Goal: Task Accomplishment & Management: Complete application form

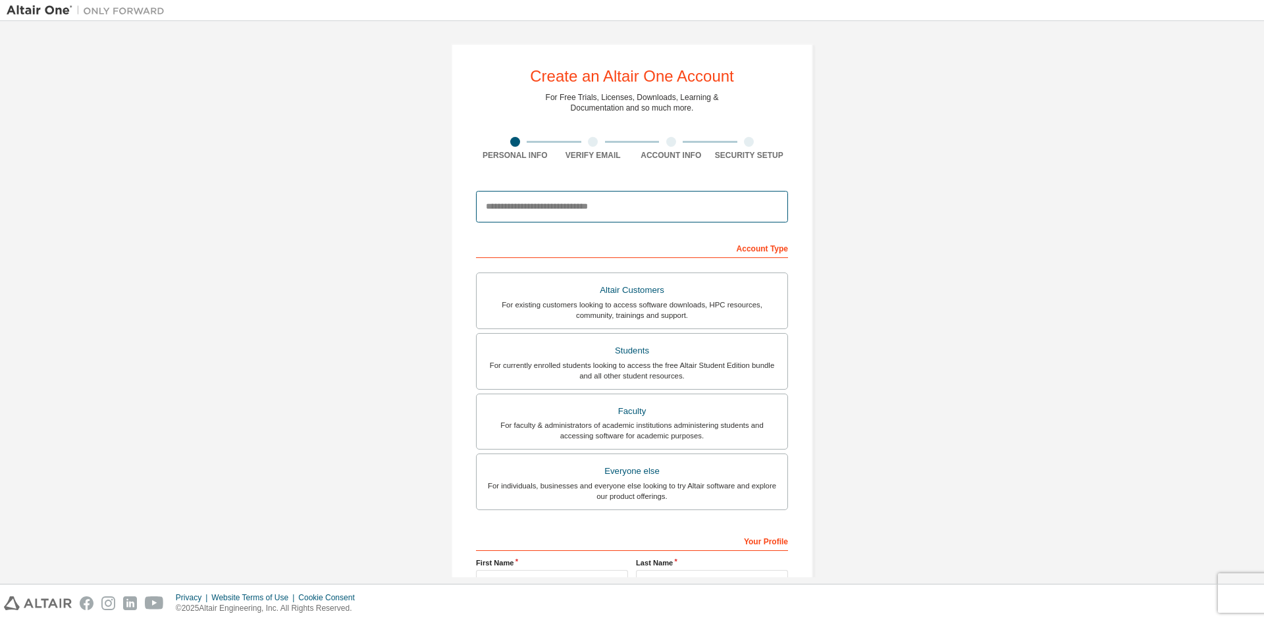
click at [519, 209] on input "email" at bounding box center [632, 207] width 312 height 32
type input "*"
click at [520, 204] on input "email" at bounding box center [632, 207] width 312 height 32
click at [504, 208] on input "email" at bounding box center [632, 207] width 312 height 32
click at [638, 200] on input "**********" at bounding box center [632, 207] width 312 height 32
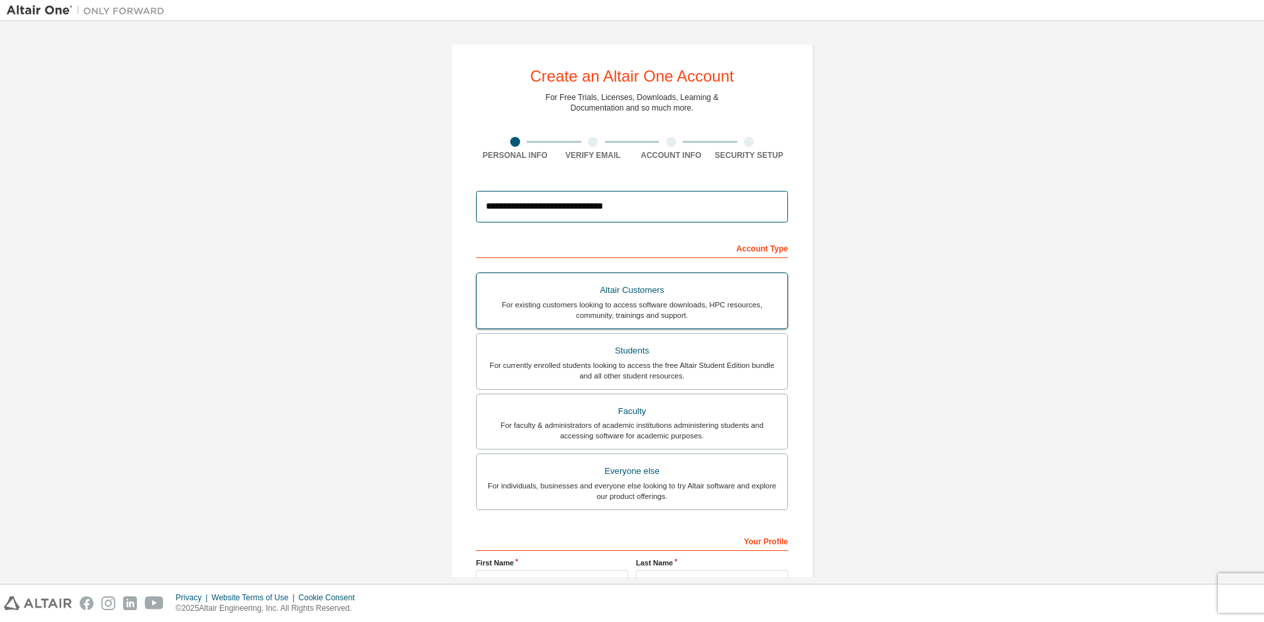
scroll to position [132, 0]
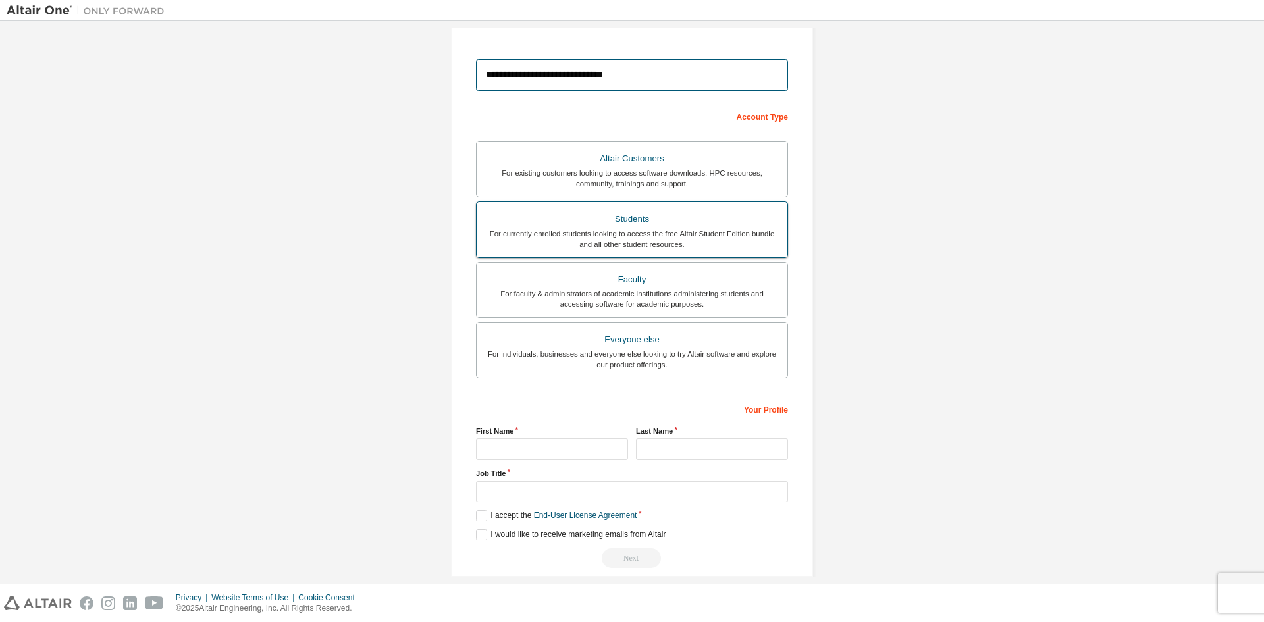
type input "**********"
click at [619, 229] on div "For currently enrolled students looking to access the free Altair Student Editi…" at bounding box center [631, 238] width 295 height 21
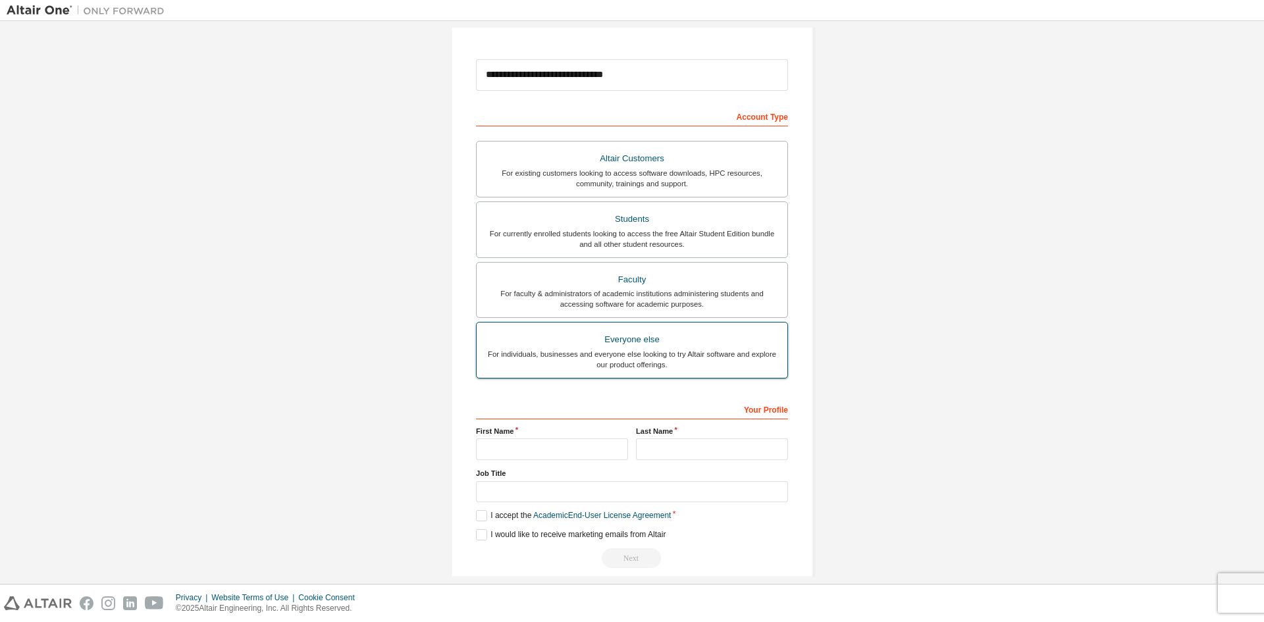
scroll to position [147, 0]
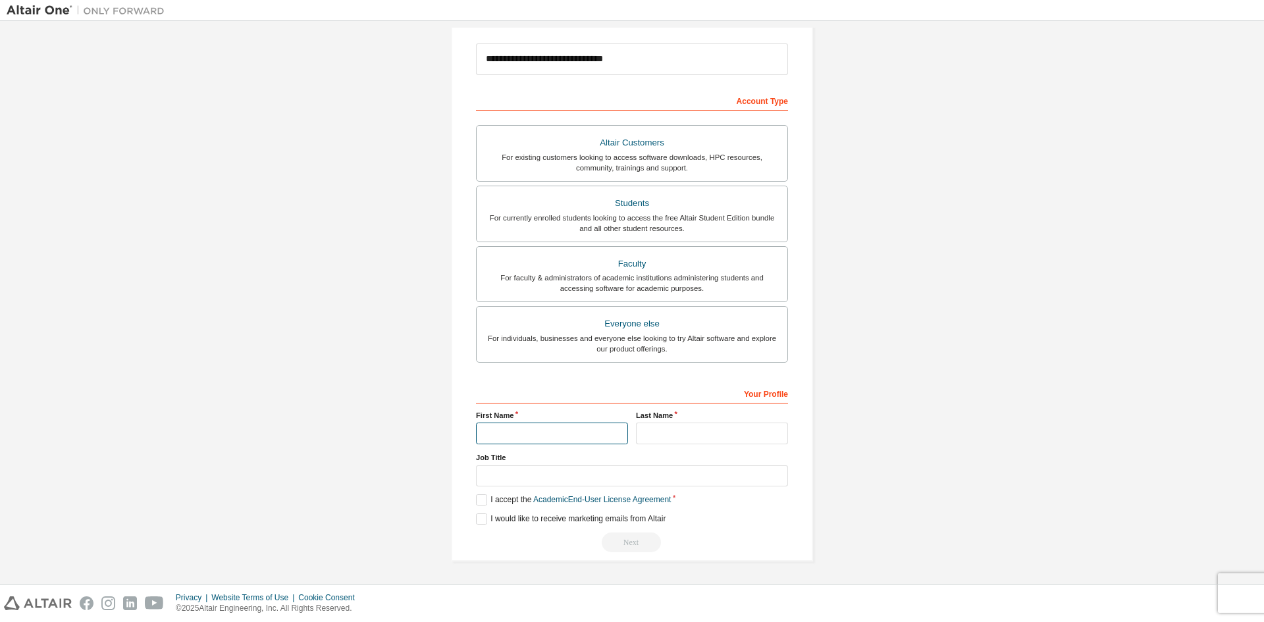
click at [540, 430] on input "text" at bounding box center [552, 434] width 152 height 22
type input "**********"
type input "*"
type input "**********"
click at [555, 474] on input "text" at bounding box center [632, 476] width 312 height 22
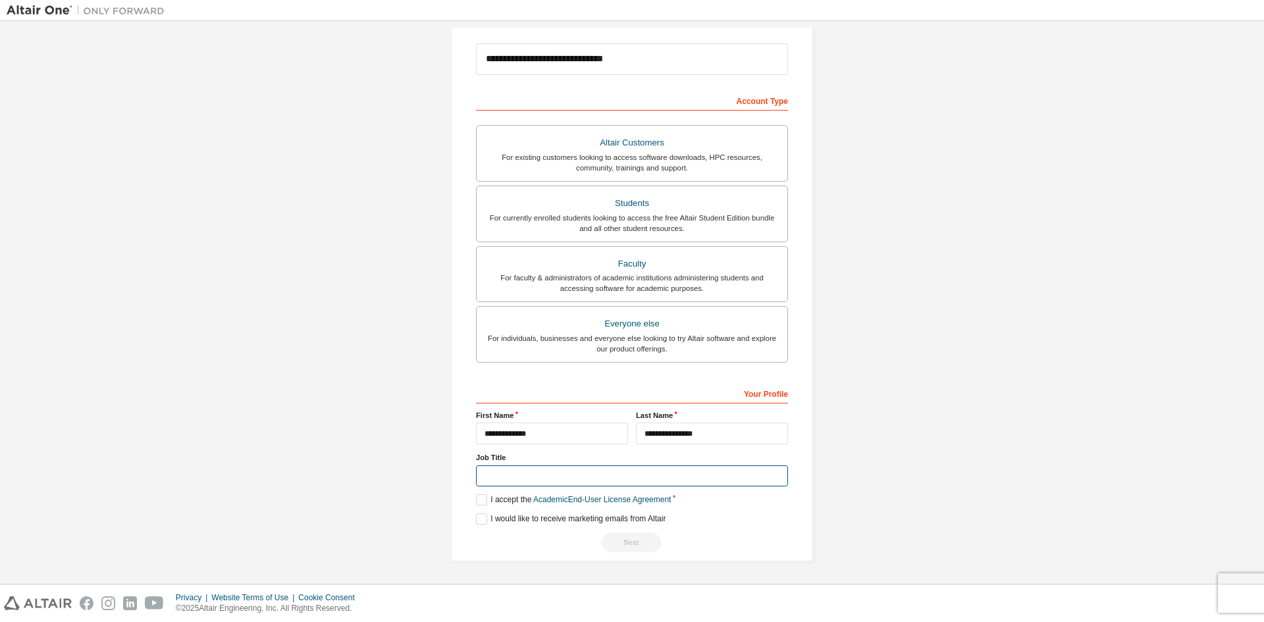
click at [490, 475] on input "text" at bounding box center [632, 476] width 312 height 22
drag, startPoint x: 473, startPoint y: 456, endPoint x: 502, endPoint y: 457, distance: 29.6
click at [502, 457] on label "Job Title" at bounding box center [632, 457] width 312 height 11
drag, startPoint x: 613, startPoint y: 446, endPoint x: 590, endPoint y: 447, distance: 23.7
drag, startPoint x: 590, startPoint y: 447, endPoint x: 519, endPoint y: 482, distance: 78.9
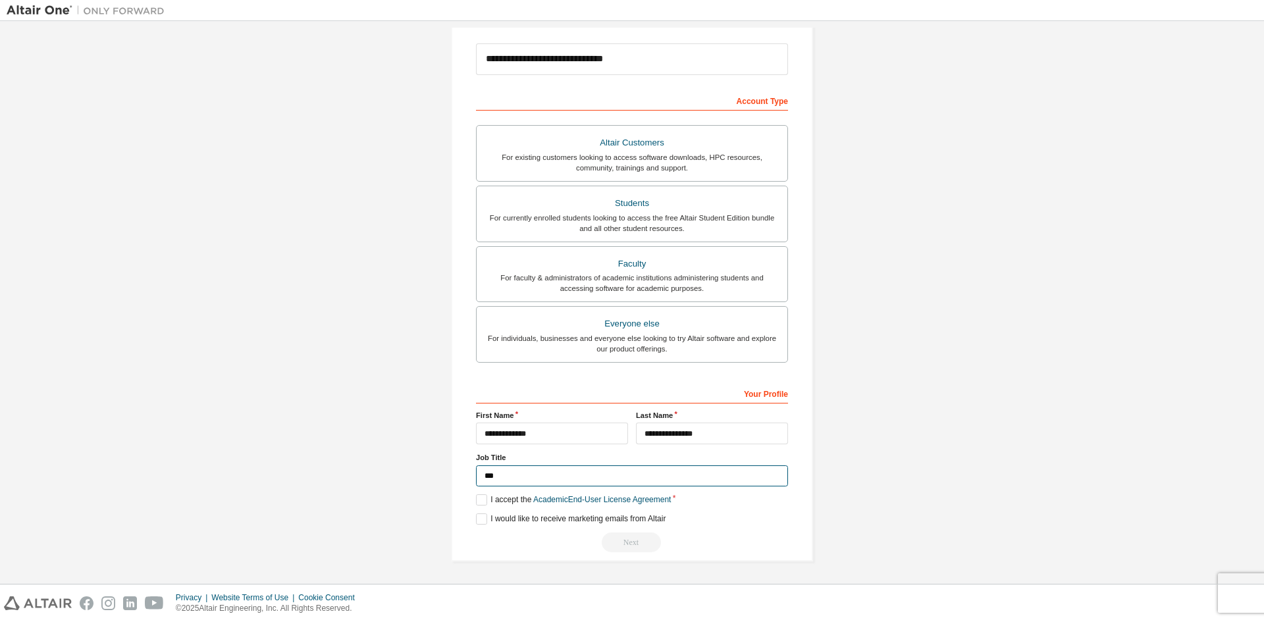
click at [519, 482] on input "***" at bounding box center [632, 476] width 312 height 22
drag, startPoint x: 514, startPoint y: 481, endPoint x: 417, endPoint y: 495, distance: 97.7
click at [469, 491] on div "**********" at bounding box center [632, 228] width 362 height 665
type input "*******"
click at [483, 496] on label "I accept the Academic End-User License Agreement" at bounding box center [573, 499] width 195 height 11
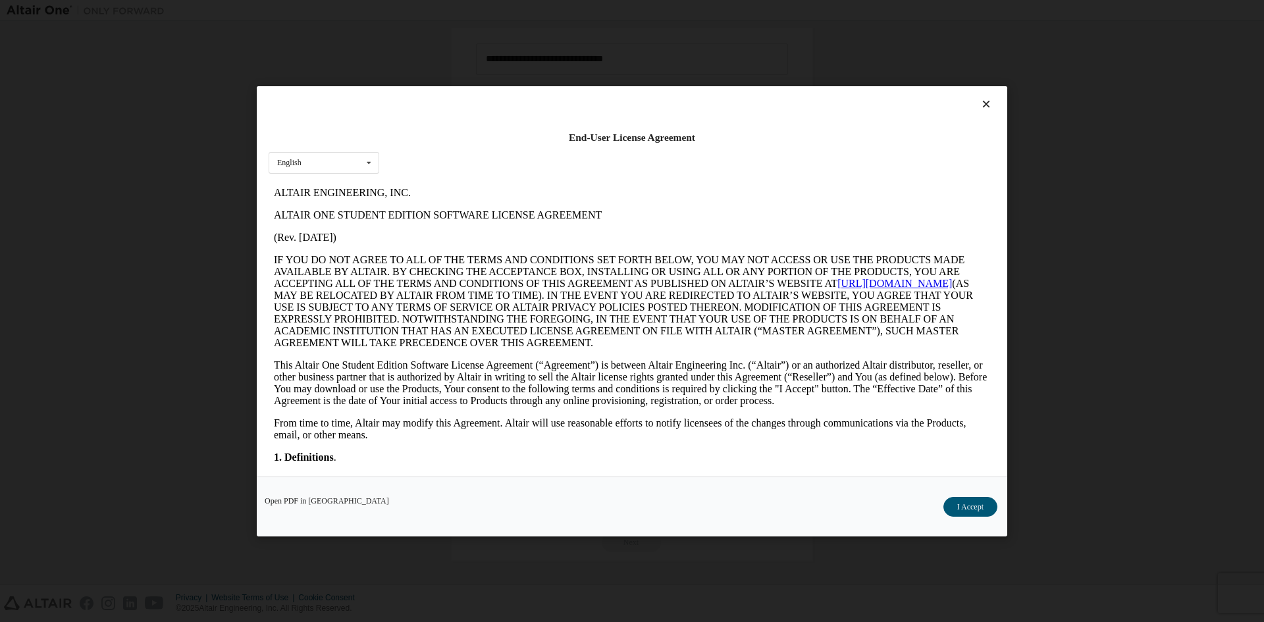
scroll to position [0, 0]
click at [979, 507] on button "I Accept" at bounding box center [970, 506] width 54 height 20
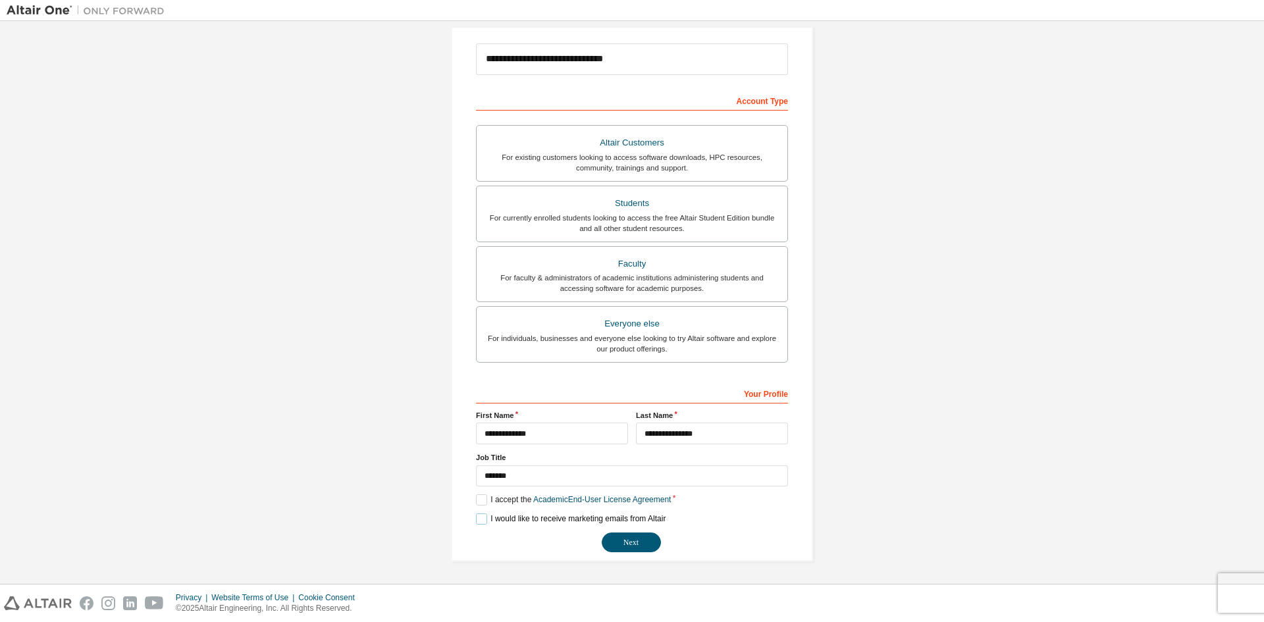
click at [486, 519] on label "I would like to receive marketing emails from Altair" at bounding box center [571, 518] width 190 height 11
click at [514, 517] on label "I would like to receive marketing emails from Altair" at bounding box center [571, 518] width 190 height 11
click at [498, 519] on label "I would like to receive marketing emails from Altair" at bounding box center [571, 518] width 190 height 11
click at [497, 503] on label "I accept the Academic End-User License Agreement" at bounding box center [573, 499] width 195 height 11
click at [498, 503] on label "I accept the Academic End-User License Agreement" at bounding box center [573, 499] width 195 height 11
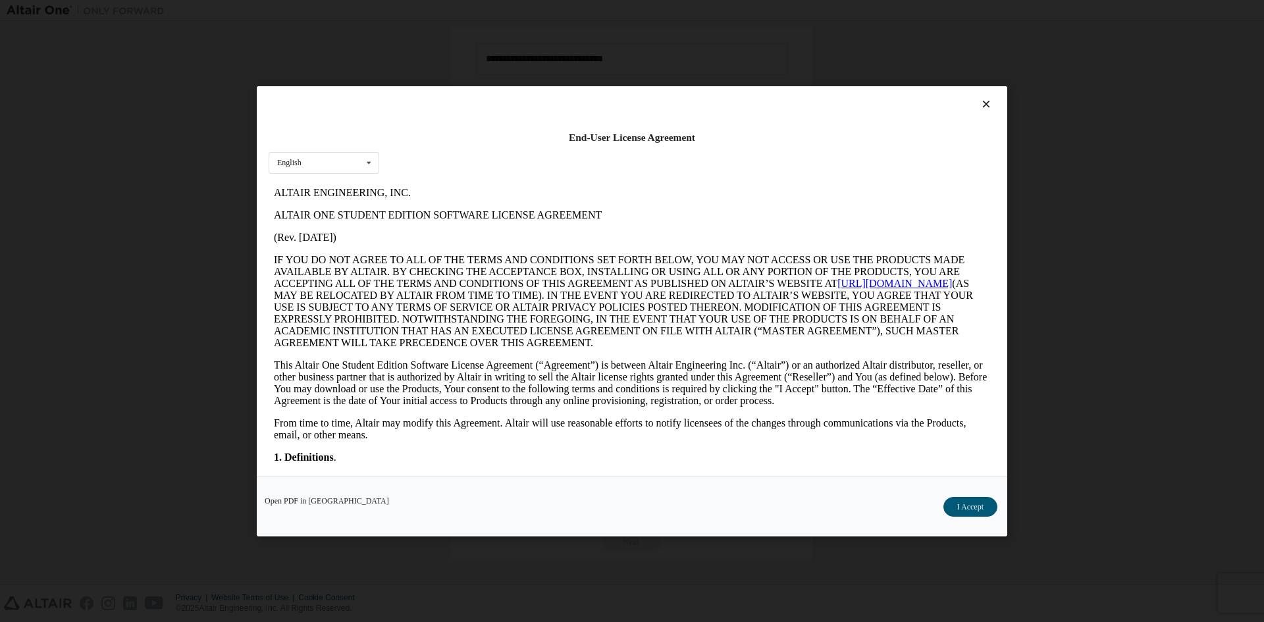
drag, startPoint x: 971, startPoint y: 509, endPoint x: 962, endPoint y: 509, distance: 9.2
click at [968, 509] on button "I Accept" at bounding box center [970, 506] width 54 height 20
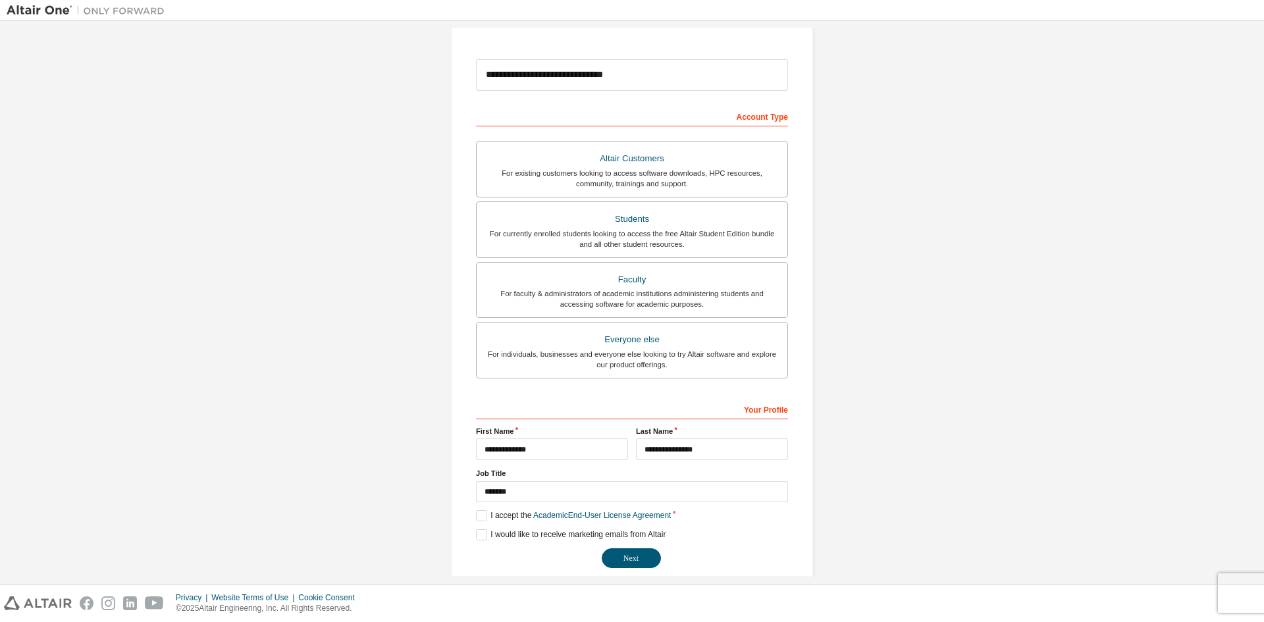
scroll to position [147, 0]
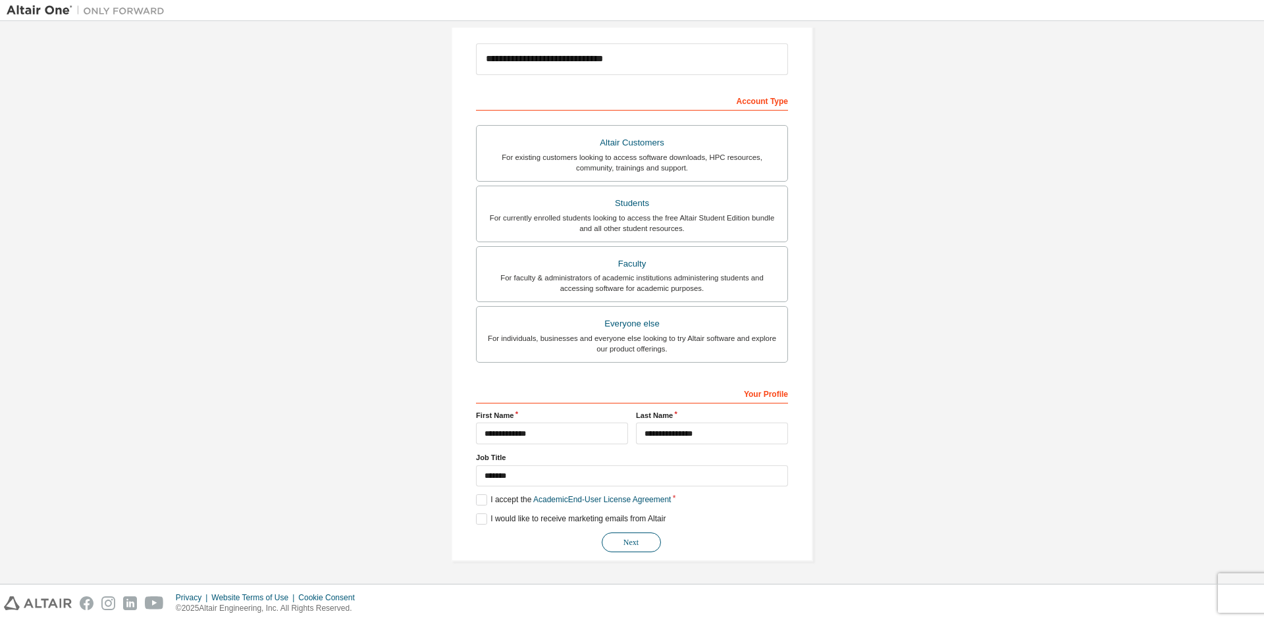
click at [624, 540] on button "Next" at bounding box center [631, 542] width 59 height 20
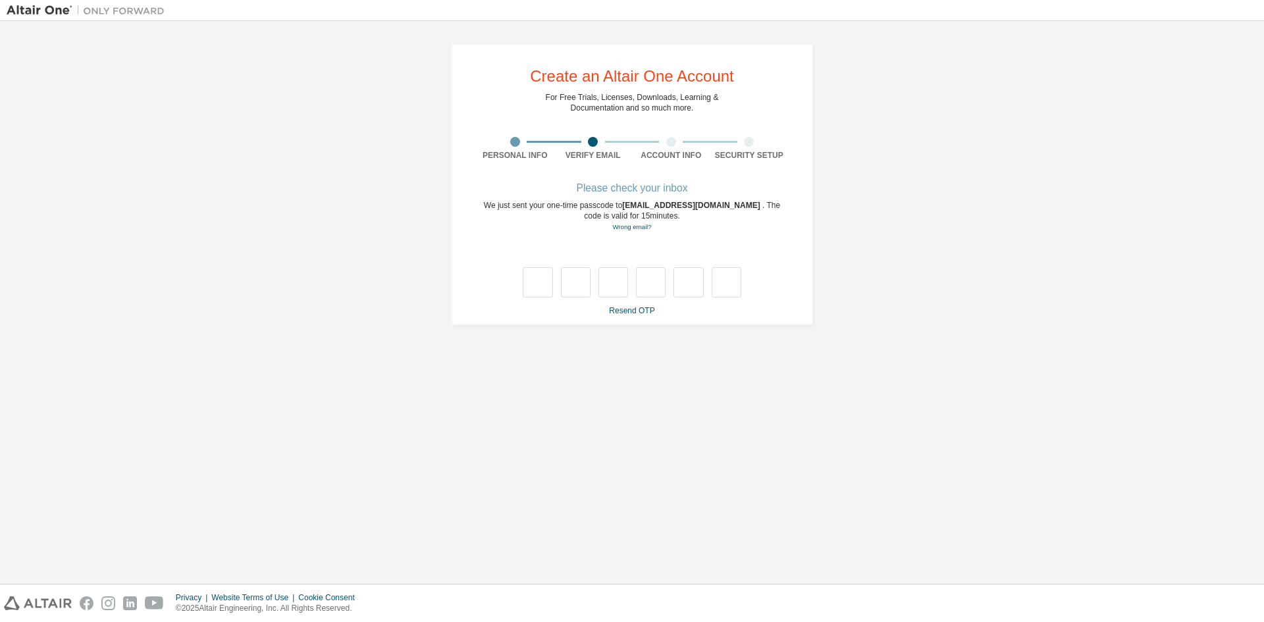
type input "*"
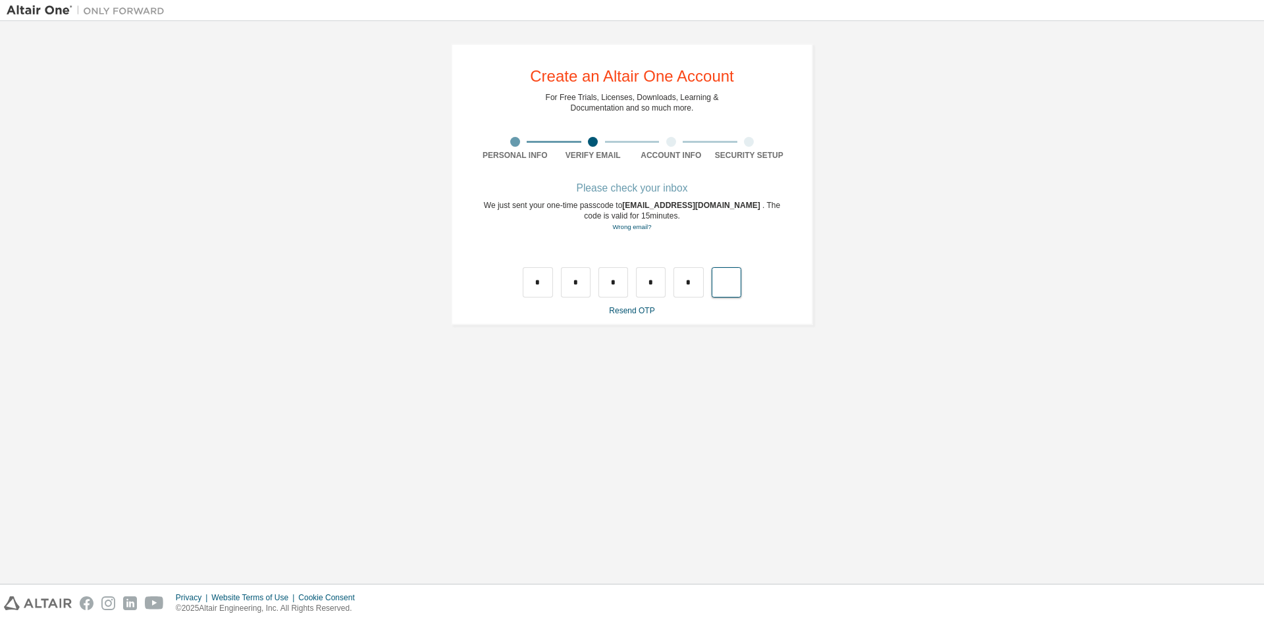
type input "*"
